Goal: Task Accomplishment & Management: Manage account settings

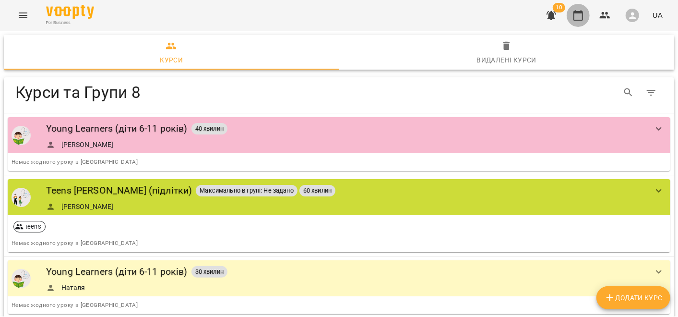
click at [586, 16] on button "button" at bounding box center [578, 15] width 23 height 23
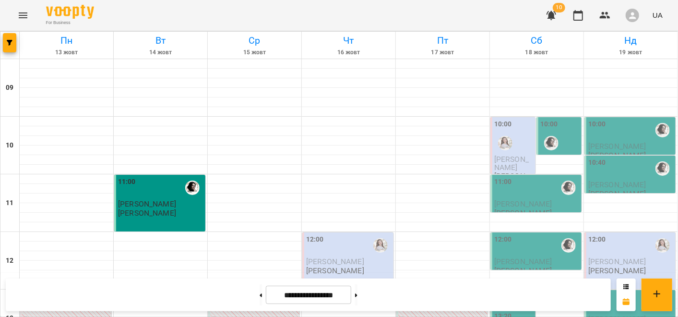
scroll to position [266, 0]
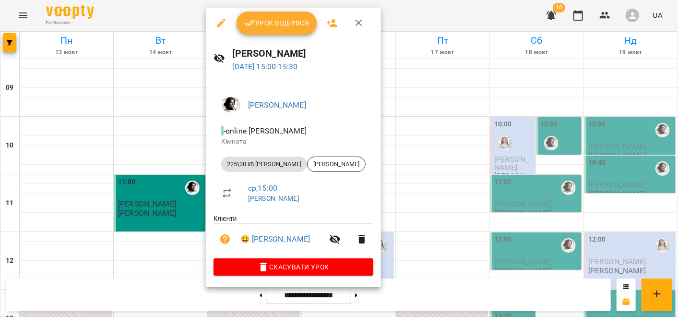
click at [285, 21] on span "Урок відбувся" at bounding box center [276, 23] width 65 height 12
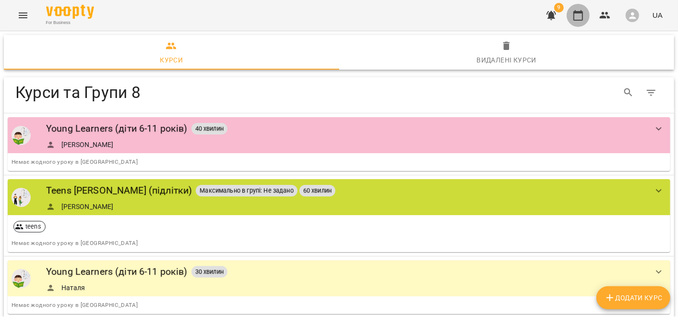
click at [577, 12] on icon "button" at bounding box center [579, 15] width 10 height 11
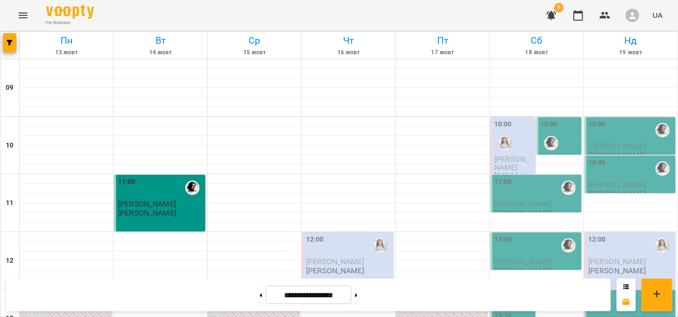
scroll to position [160, 0]
